Goal: Obtain resource: Obtain resource

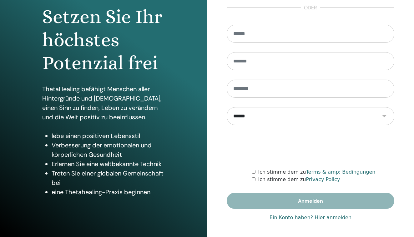
click at [330, 217] on link "Ein Konto haben? Hier anmelden" at bounding box center [311, 218] width 82 height 8
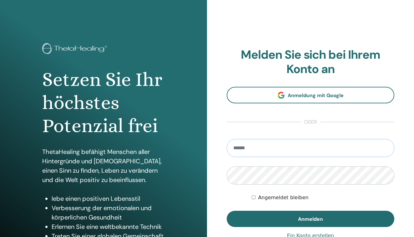
type input "**********"
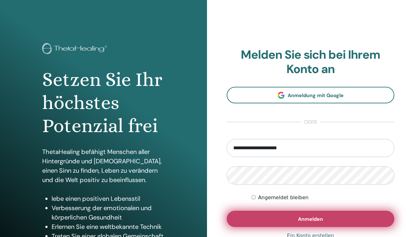
click at [274, 219] on button "Anmelden" at bounding box center [311, 219] width 168 height 16
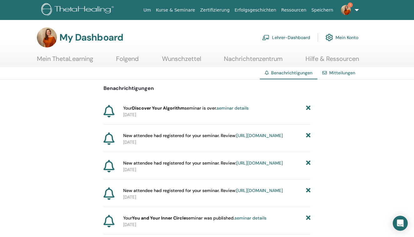
click at [275, 39] on link "Lehrer-Dashboard" at bounding box center [286, 38] width 48 height 14
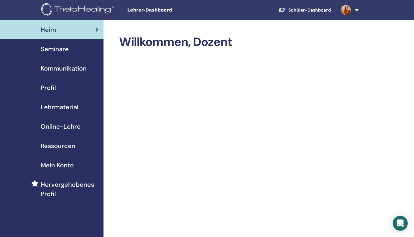
click at [48, 106] on span "Lehrmaterial" at bounding box center [60, 107] width 38 height 9
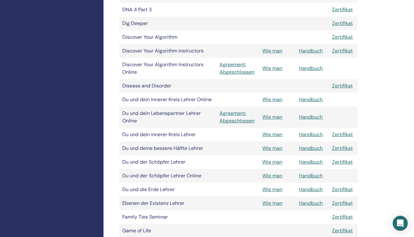
scroll to position [289, 0]
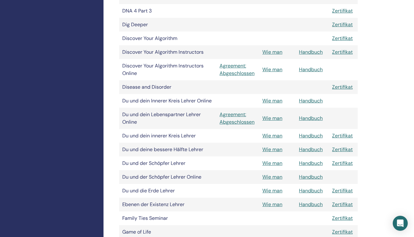
click at [313, 50] on link "Handbuch" at bounding box center [311, 52] width 24 height 7
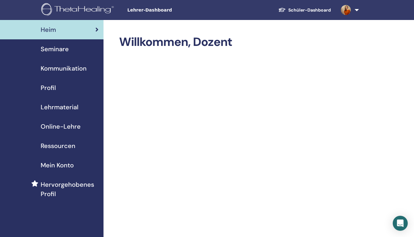
click at [53, 106] on span "Lehrmaterial" at bounding box center [60, 107] width 38 height 9
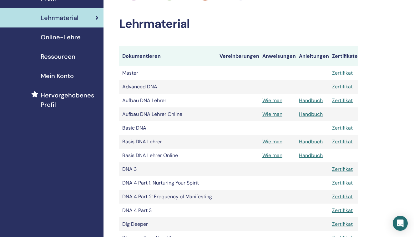
scroll to position [92, 0]
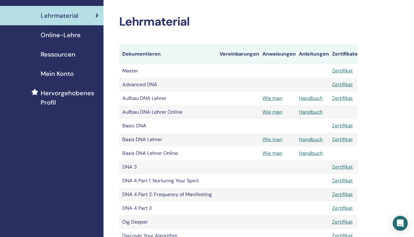
click at [60, 34] on span "Online-Lehre" at bounding box center [61, 34] width 40 height 9
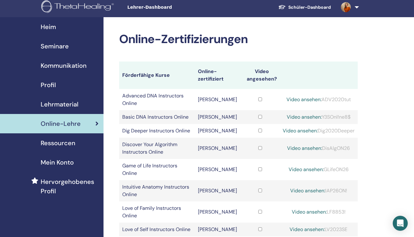
scroll to position [2, 0]
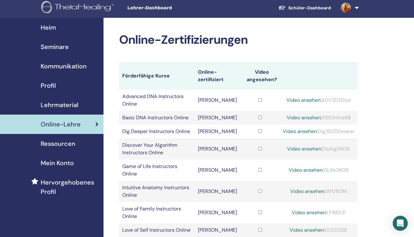
click at [60, 103] on span "Lehrmaterial" at bounding box center [60, 104] width 38 height 9
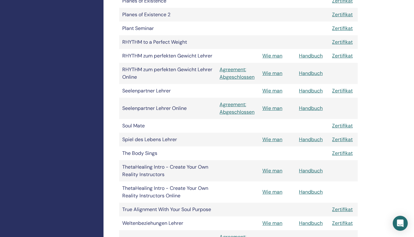
scroll to position [819, 0]
click at [315, 140] on link "Handbuch" at bounding box center [311, 140] width 24 height 7
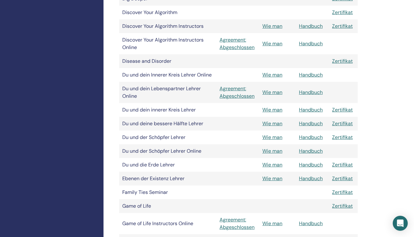
scroll to position [315, 0]
click at [309, 124] on link "Handbuch" at bounding box center [311, 124] width 24 height 7
